Goal: Information Seeking & Learning: Learn about a topic

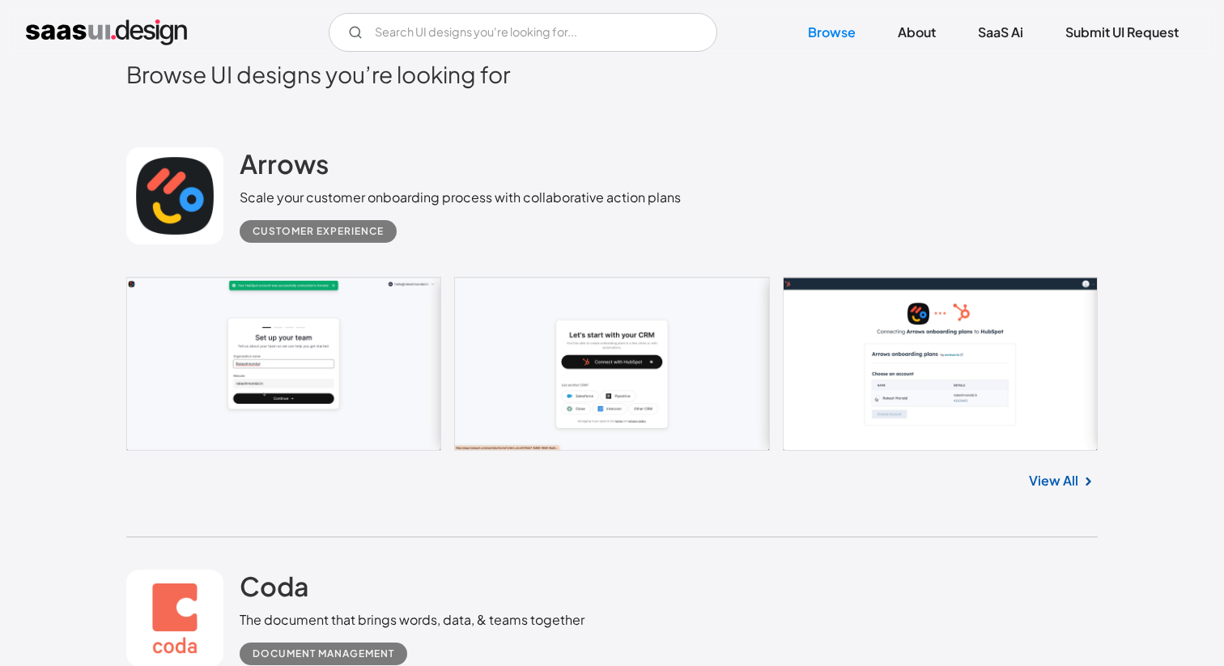
scroll to position [364, 0]
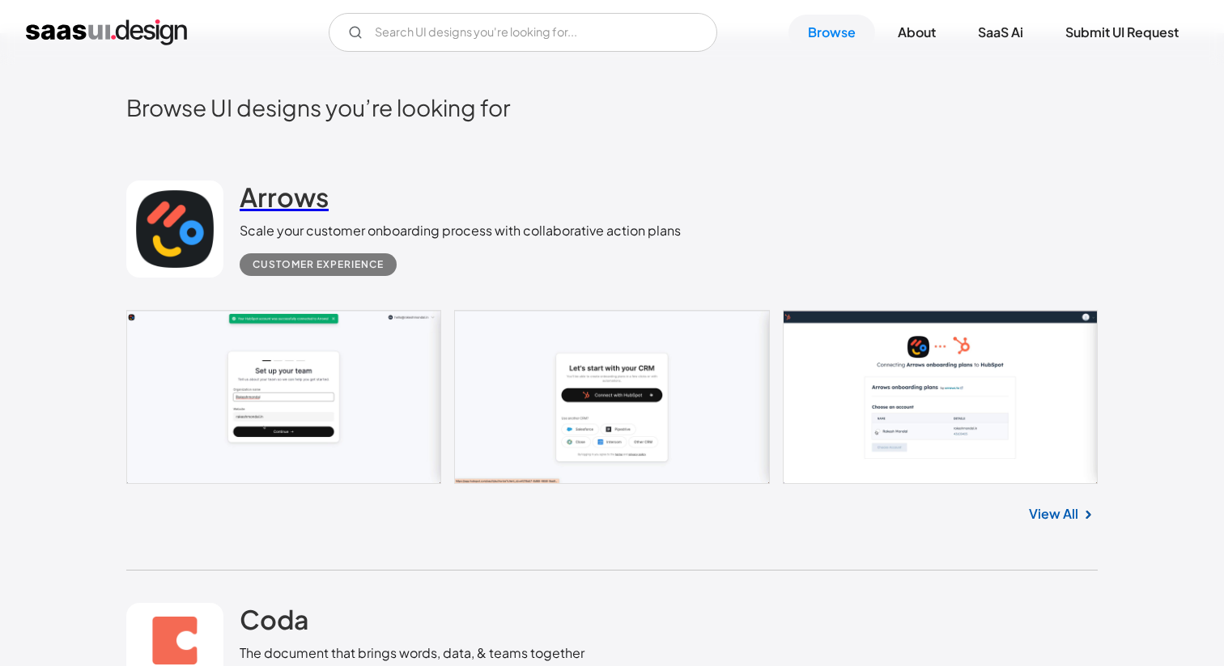
click at [277, 193] on h2 "Arrows" at bounding box center [284, 197] width 89 height 32
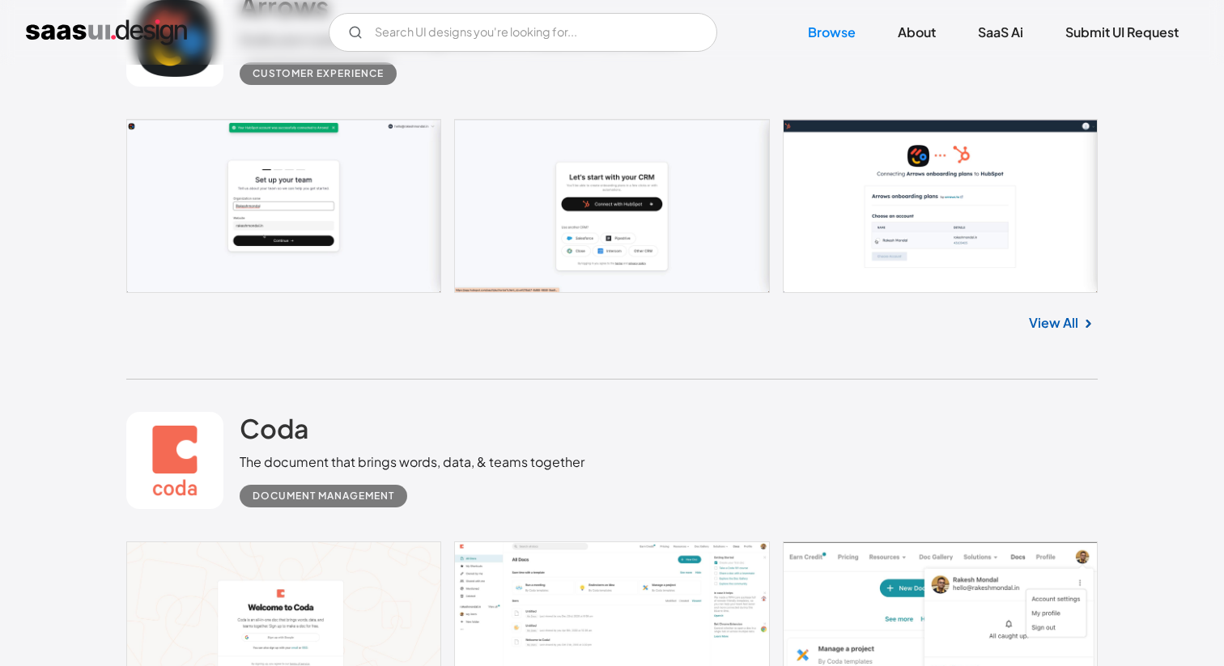
scroll to position [640, 0]
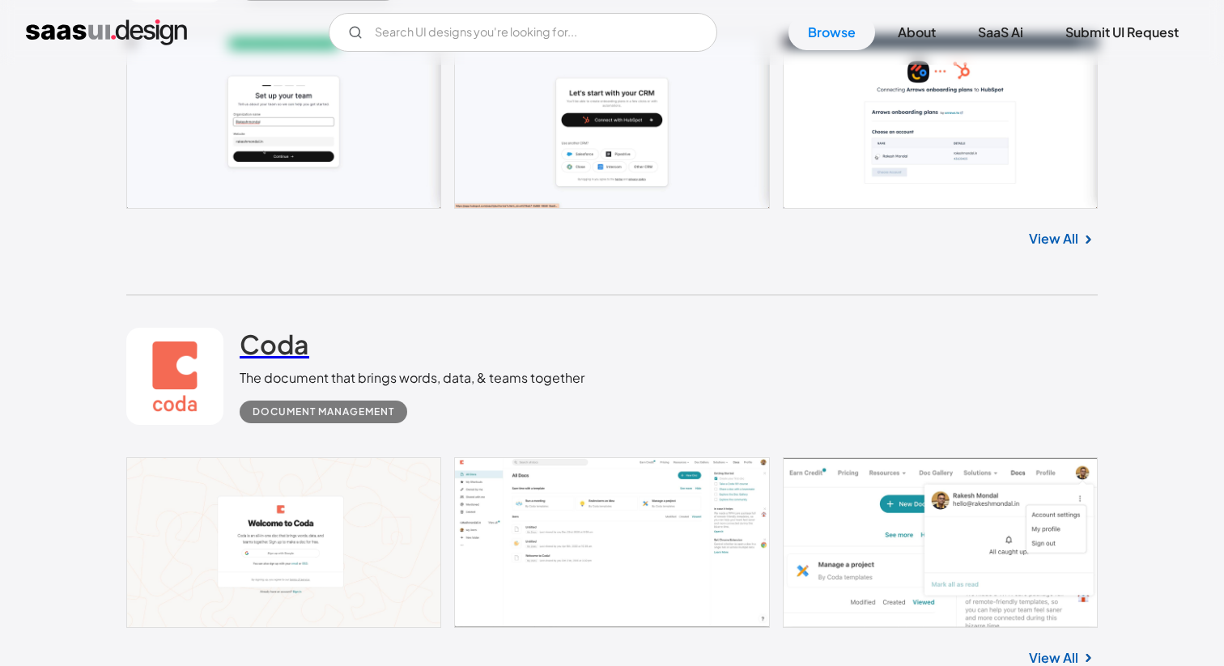
click at [292, 352] on h2 "Coda" at bounding box center [275, 344] width 70 height 32
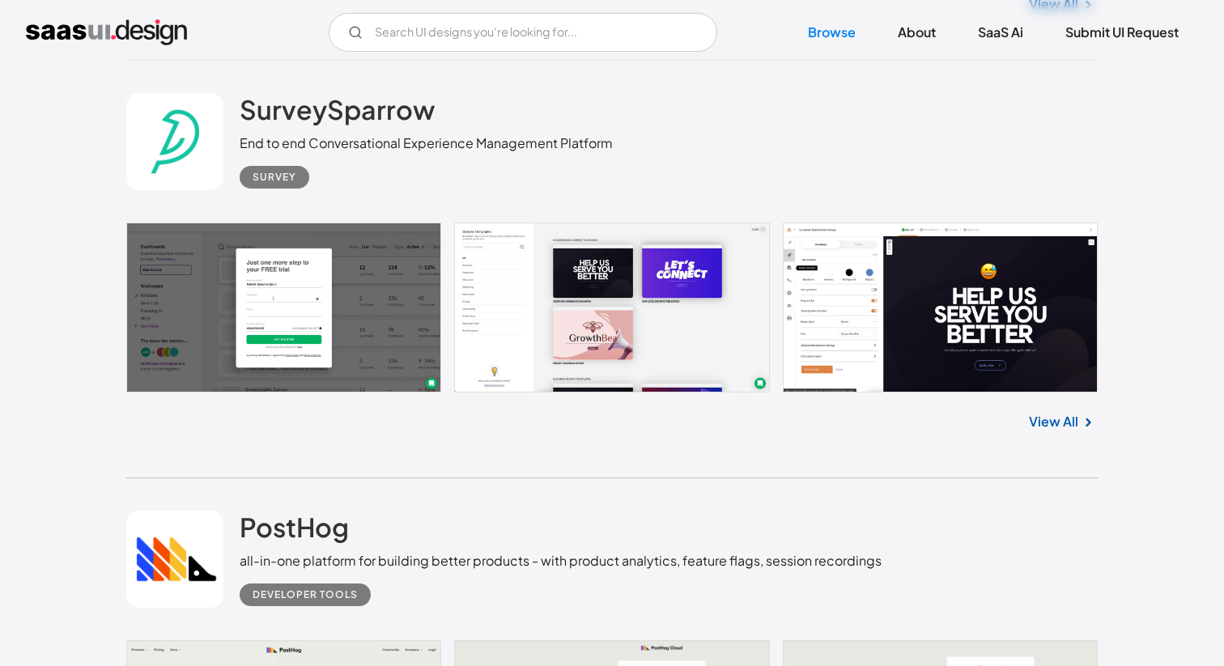
scroll to position [1941, 0]
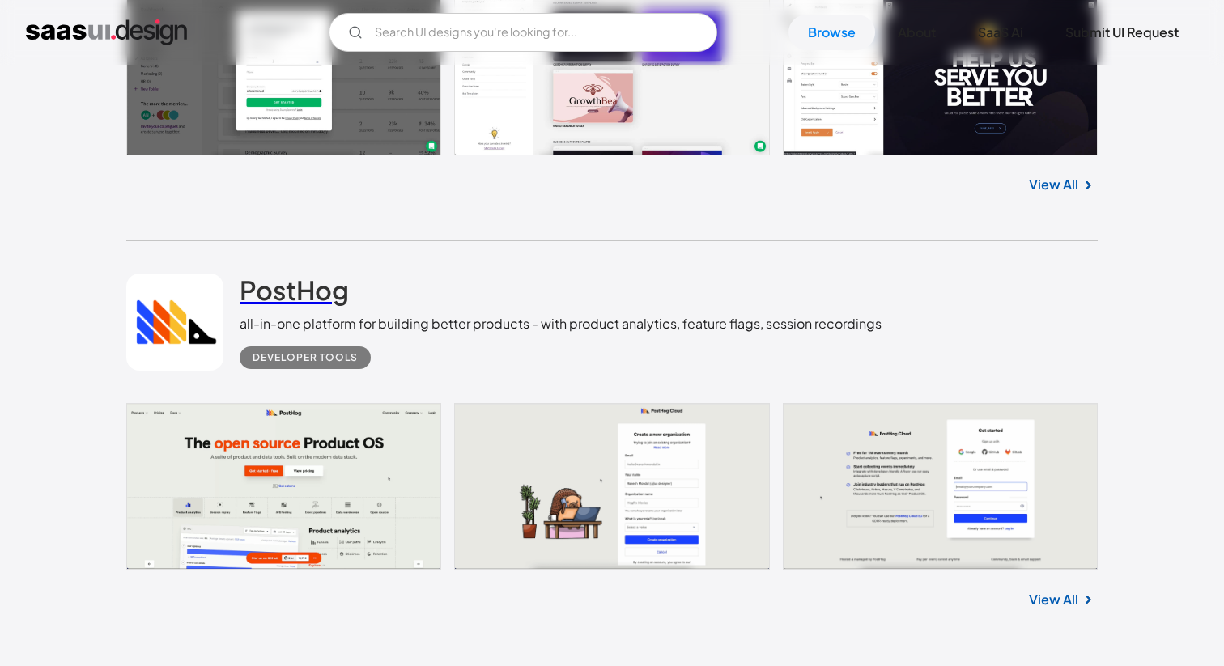
click at [330, 290] on h2 "PostHog" at bounding box center [294, 290] width 109 height 32
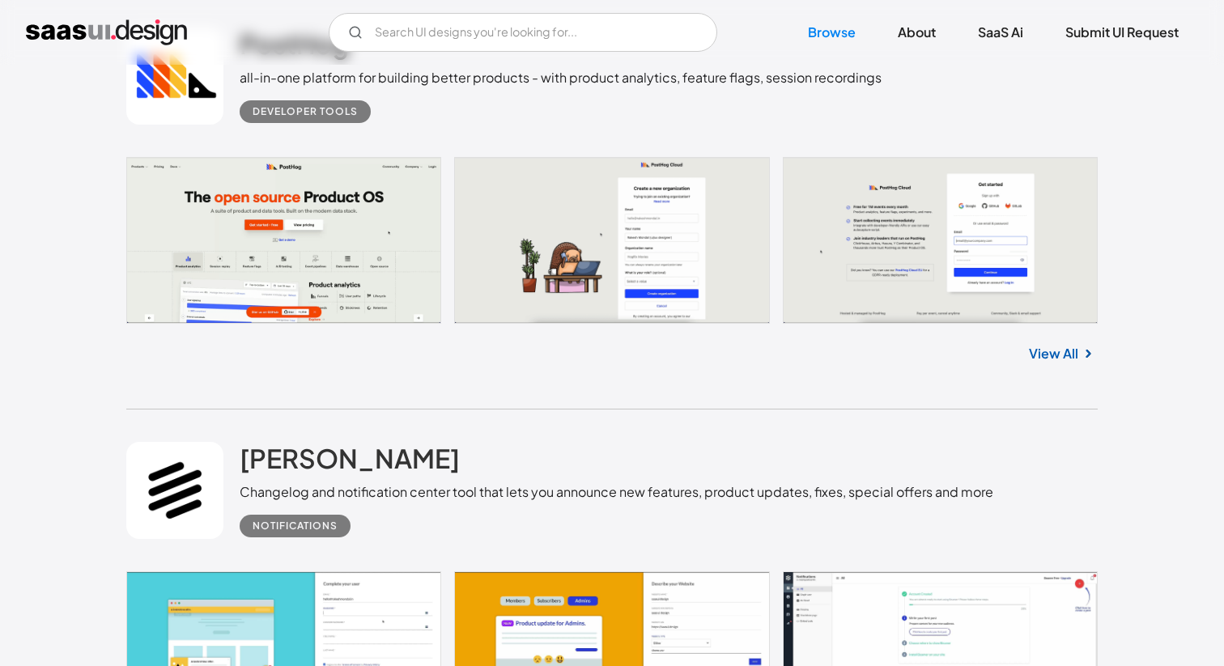
scroll to position [2360, 0]
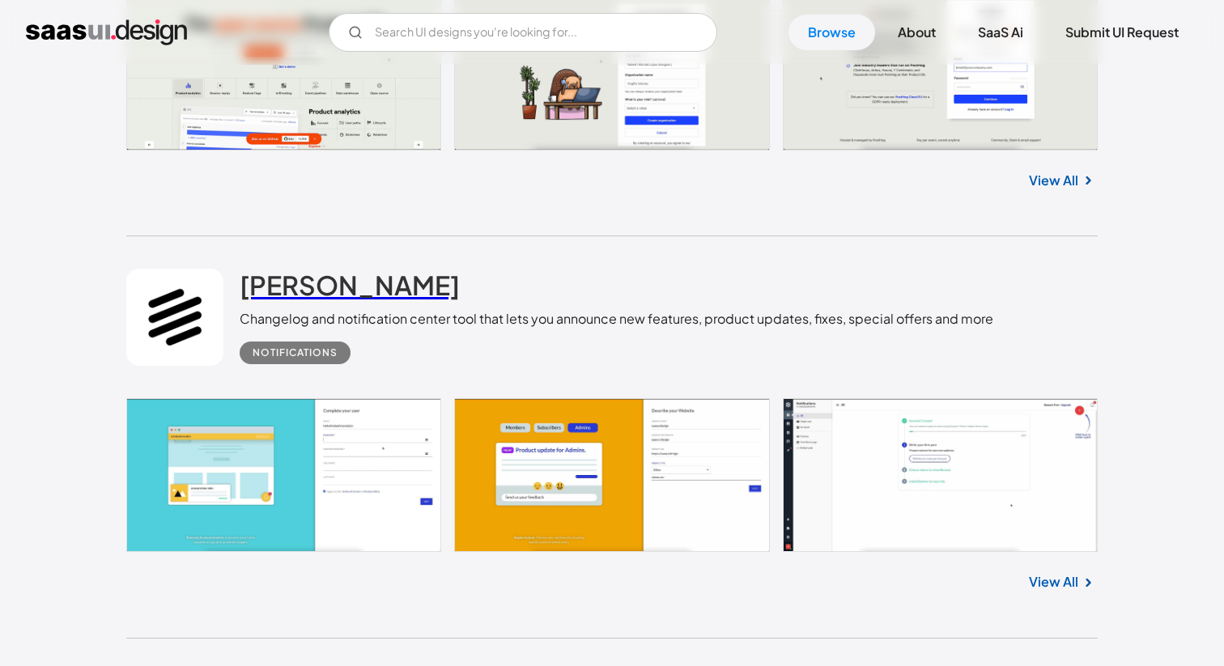
click at [330, 301] on h2 "[PERSON_NAME]" at bounding box center [350, 285] width 220 height 32
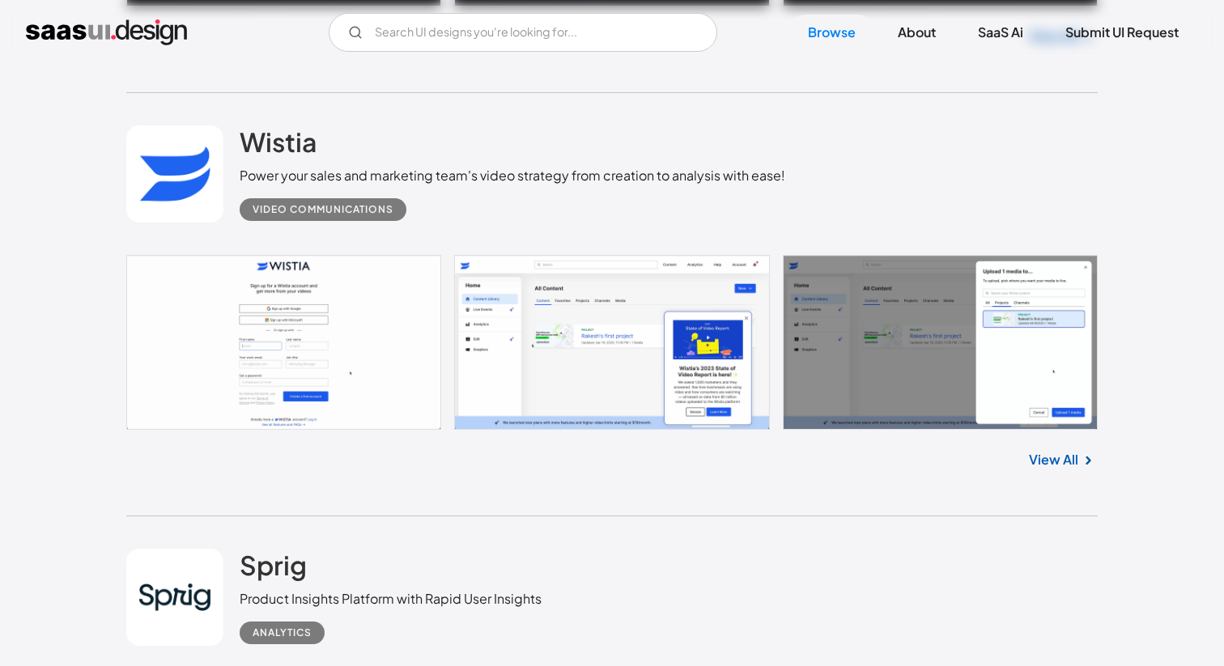
scroll to position [3342, 0]
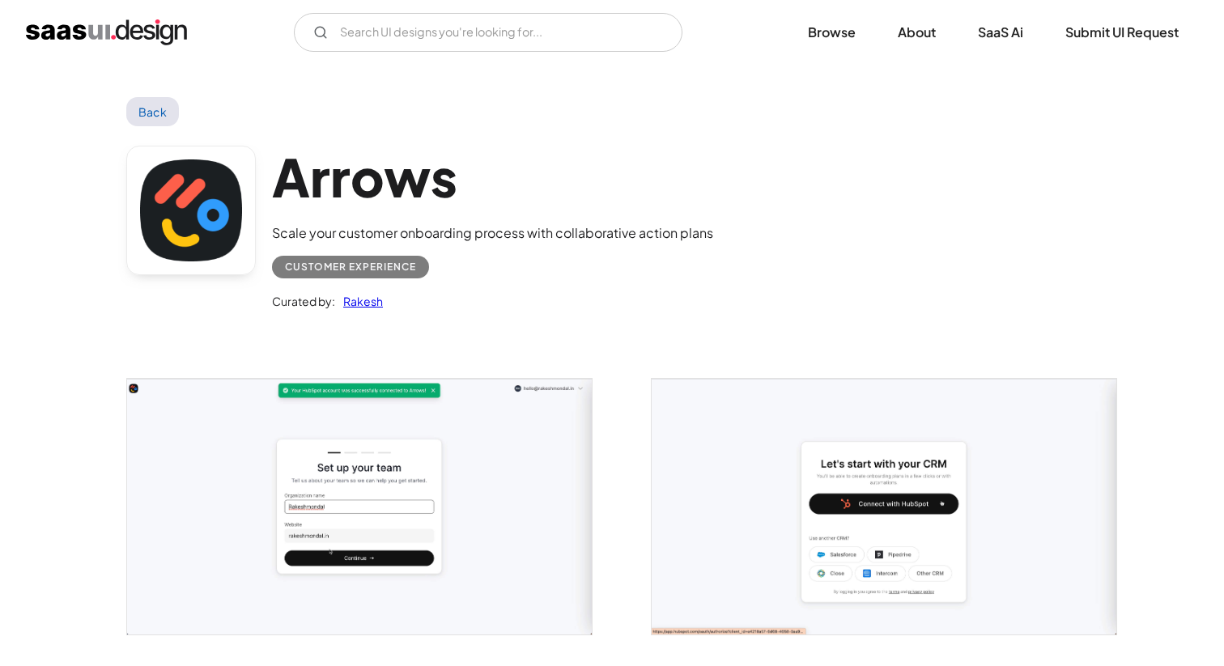
click at [362, 304] on link "Rakesh" at bounding box center [359, 300] width 48 height 19
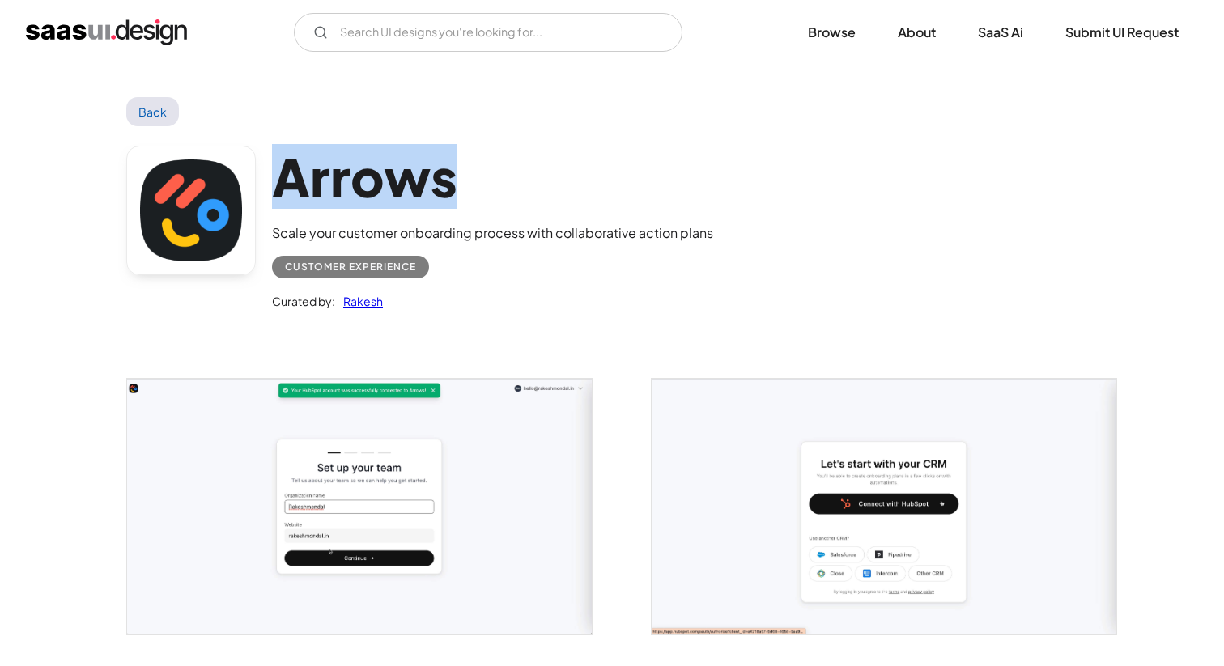
drag, startPoint x: 279, startPoint y: 181, endPoint x: 476, endPoint y: 167, distance: 197.3
click at [476, 167] on h1 "Arrows" at bounding box center [492, 177] width 441 height 62
copy h1 "Arrows"
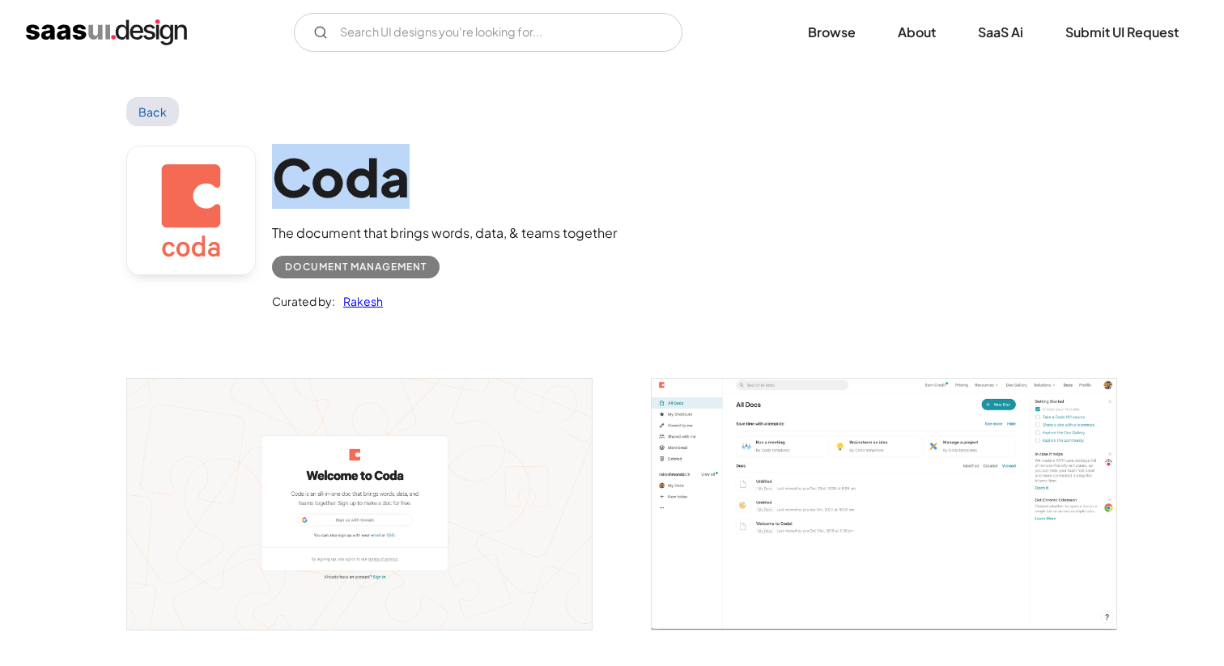
copy h1 "Coda"
drag, startPoint x: 274, startPoint y: 182, endPoint x: 456, endPoint y: 183, distance: 181.3
click at [456, 183] on h1 "Coda" at bounding box center [444, 177] width 345 height 62
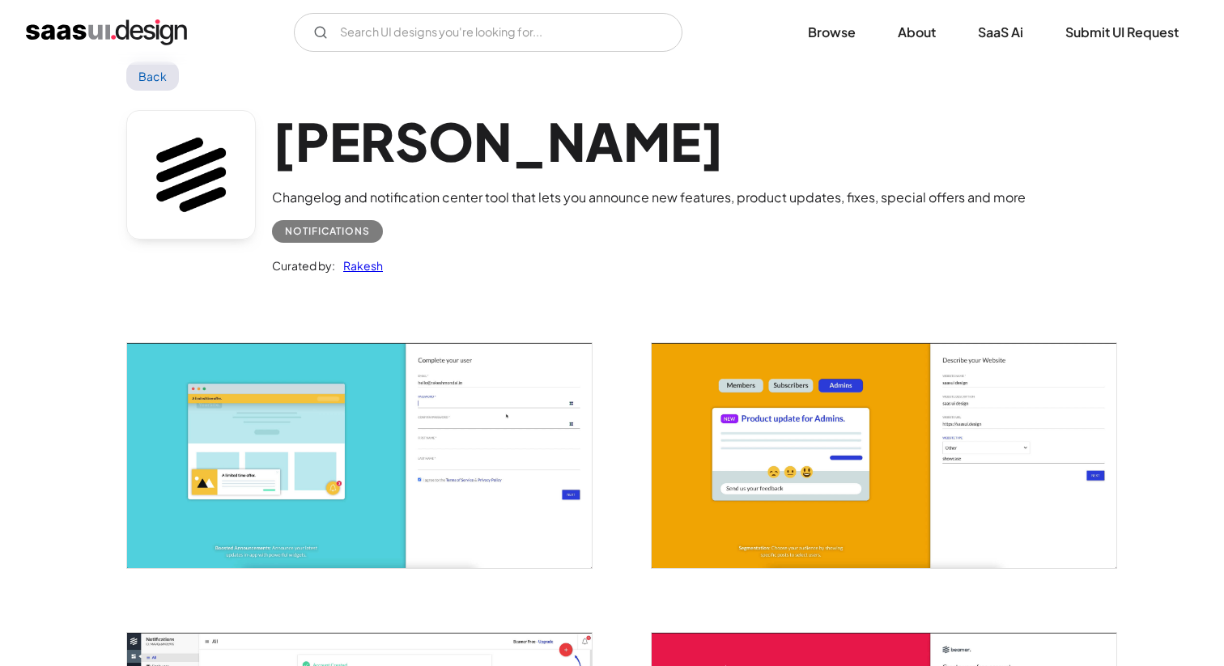
scroll to position [38, 0]
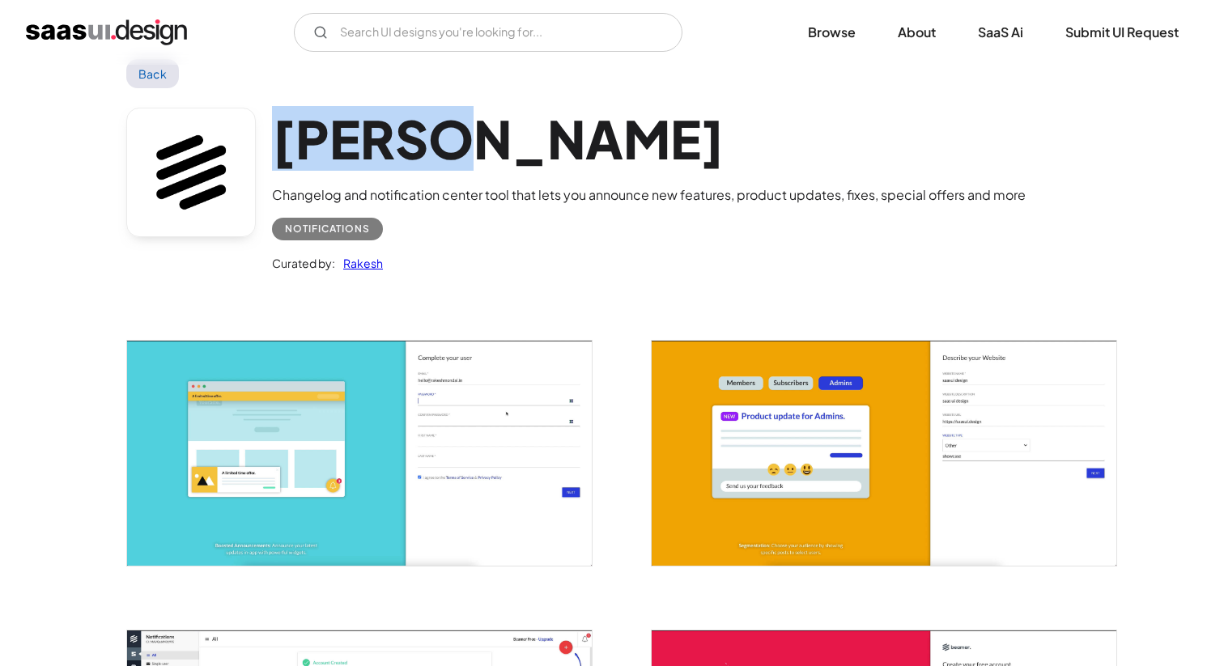
drag, startPoint x: 279, startPoint y: 149, endPoint x: 468, endPoint y: 142, distance: 188.8
click at [468, 142] on h1 "[PERSON_NAME]" at bounding box center [649, 139] width 754 height 62
copy h1 "[PERSON_NAME]"
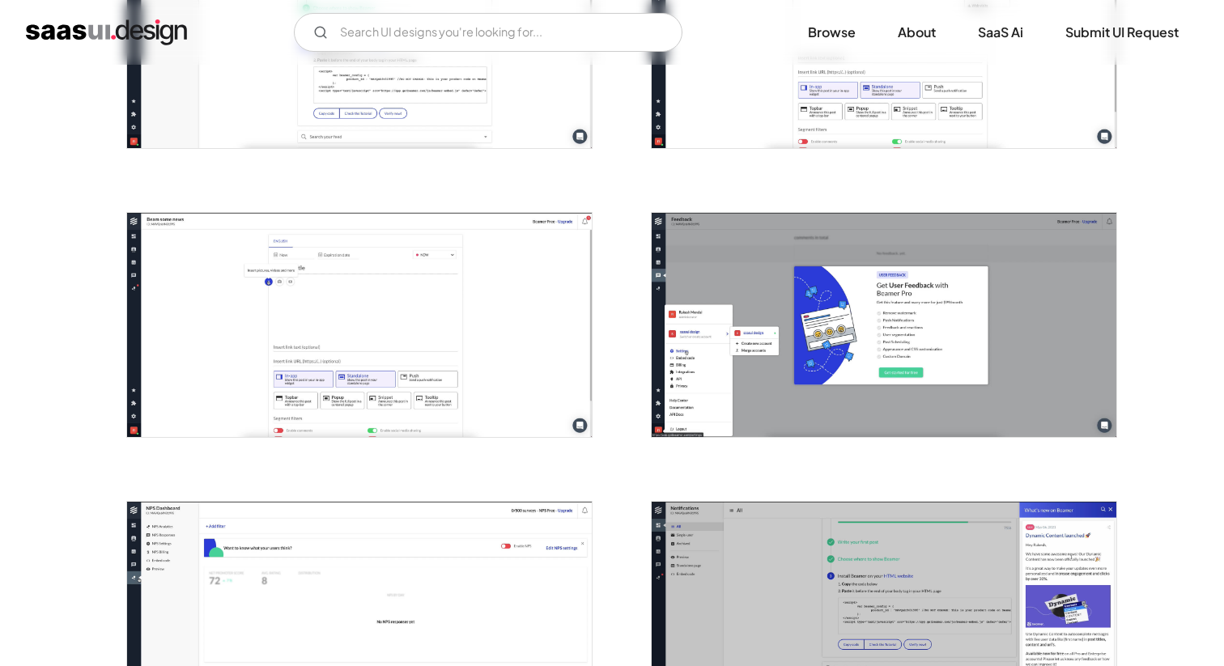
scroll to position [1351, 0]
